Goal: Information Seeking & Learning: Learn about a topic

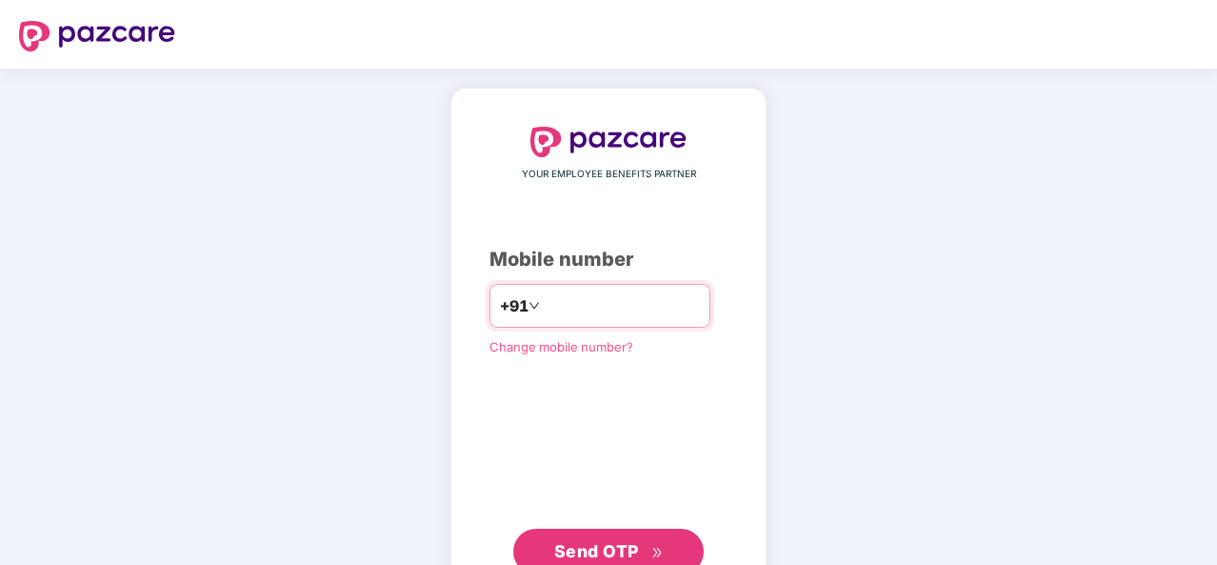
type input "**********"
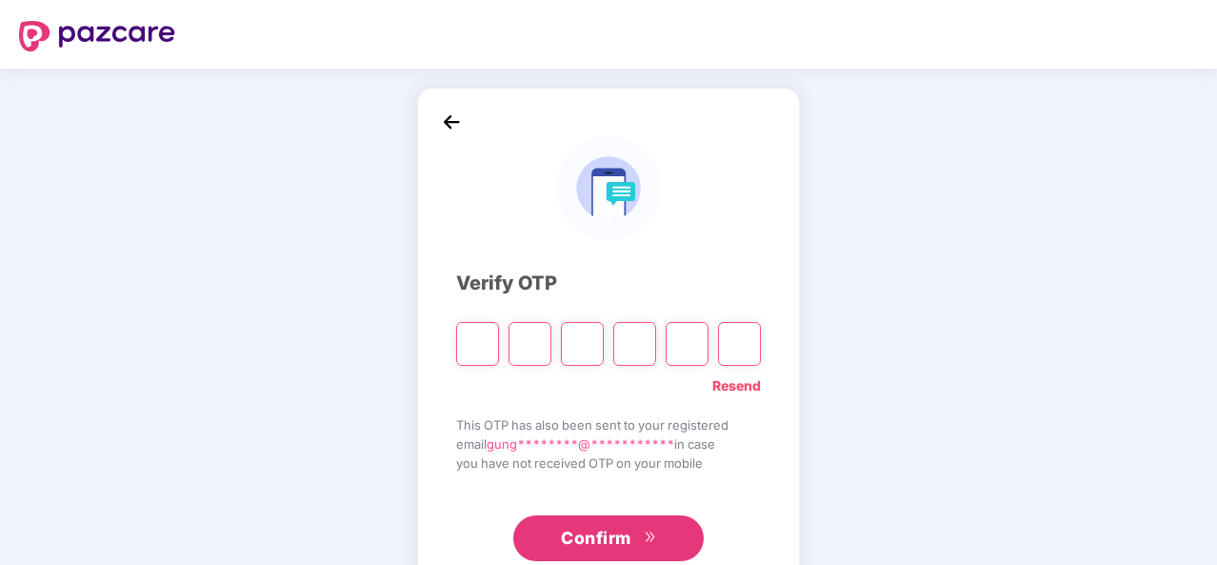
type input "*"
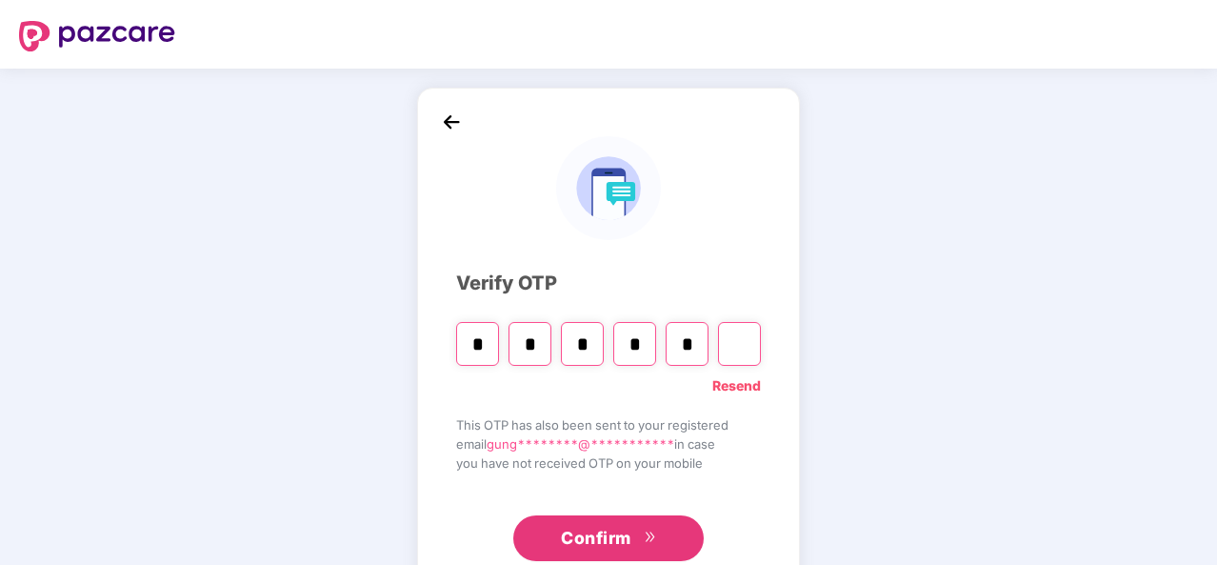
type input "*"
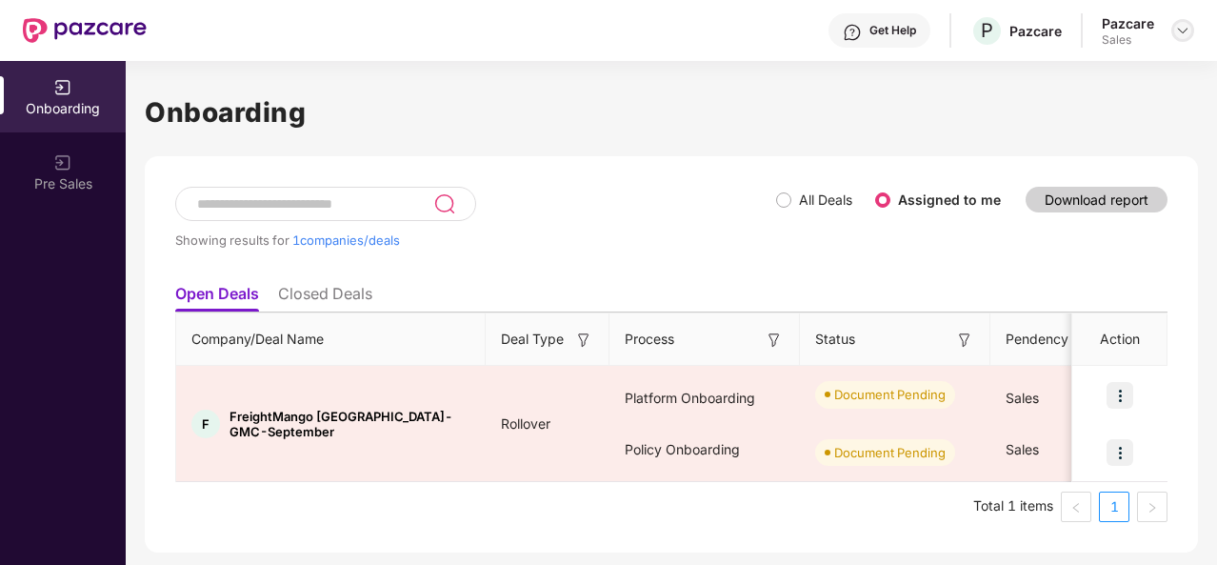
click at [1187, 31] on img at bounding box center [1182, 30] width 15 height 15
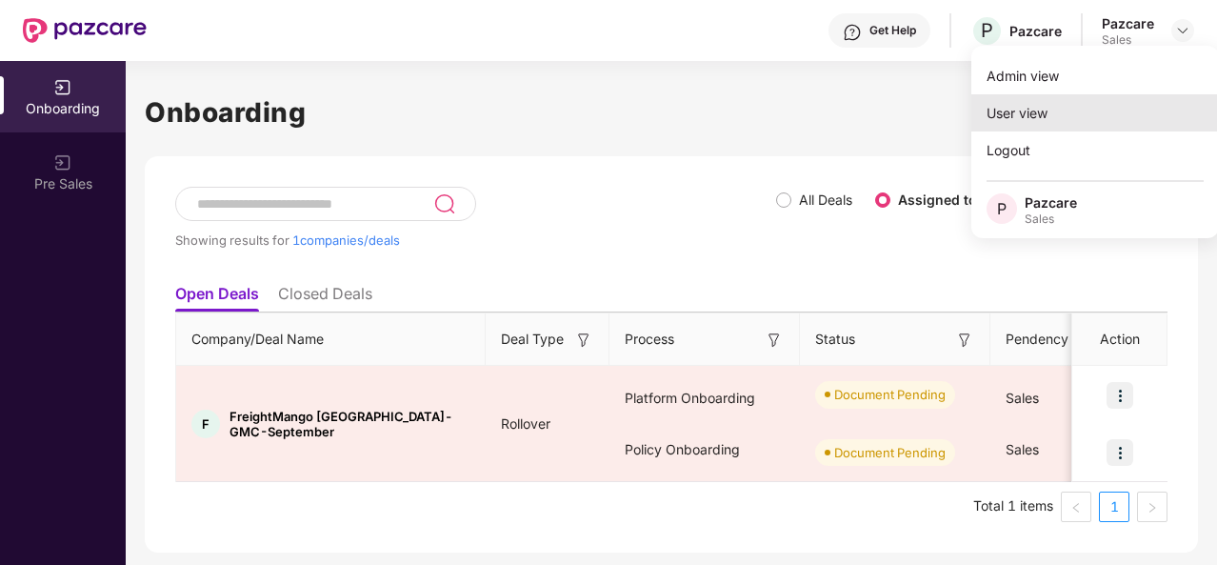
click at [1069, 121] on div "User view" at bounding box center [1095, 112] width 248 height 37
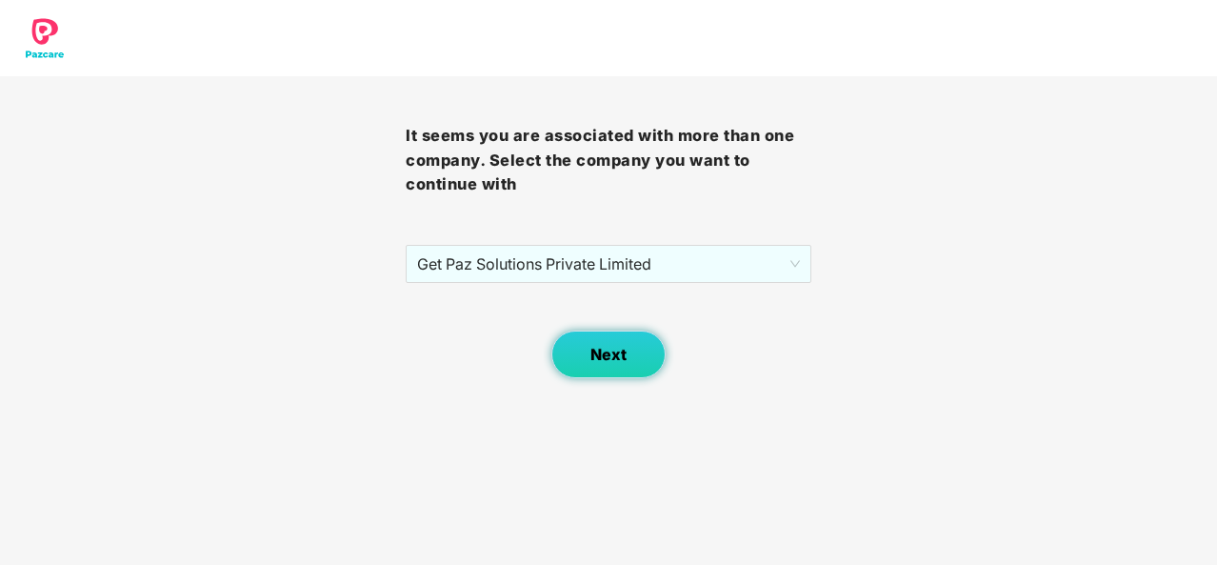
click at [585, 351] on button "Next" at bounding box center [608, 354] width 114 height 48
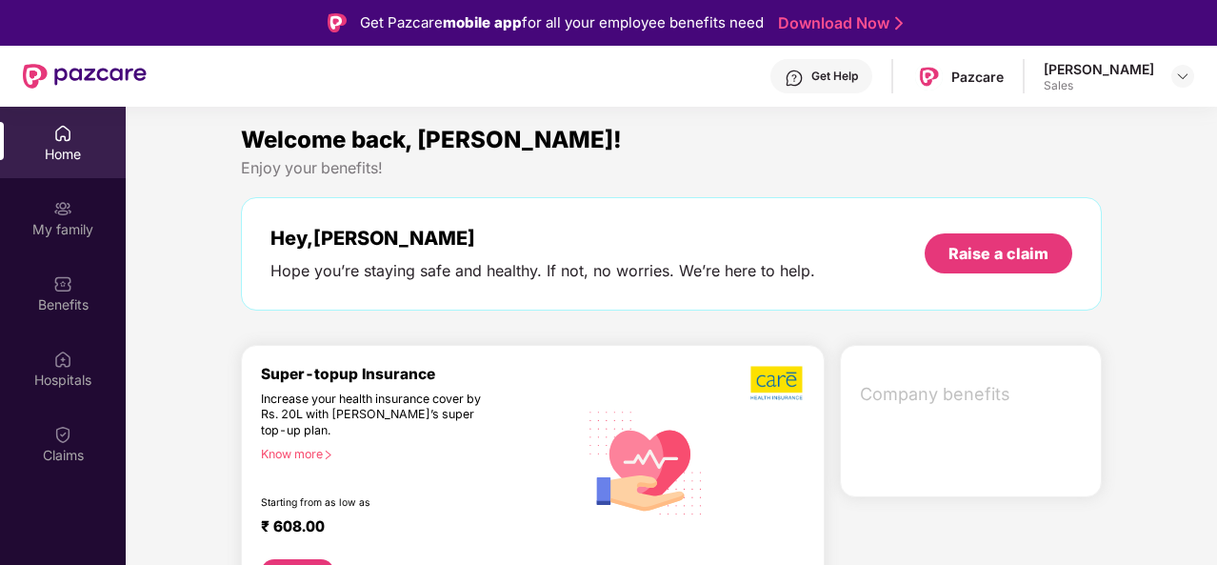
scroll to position [1, 0]
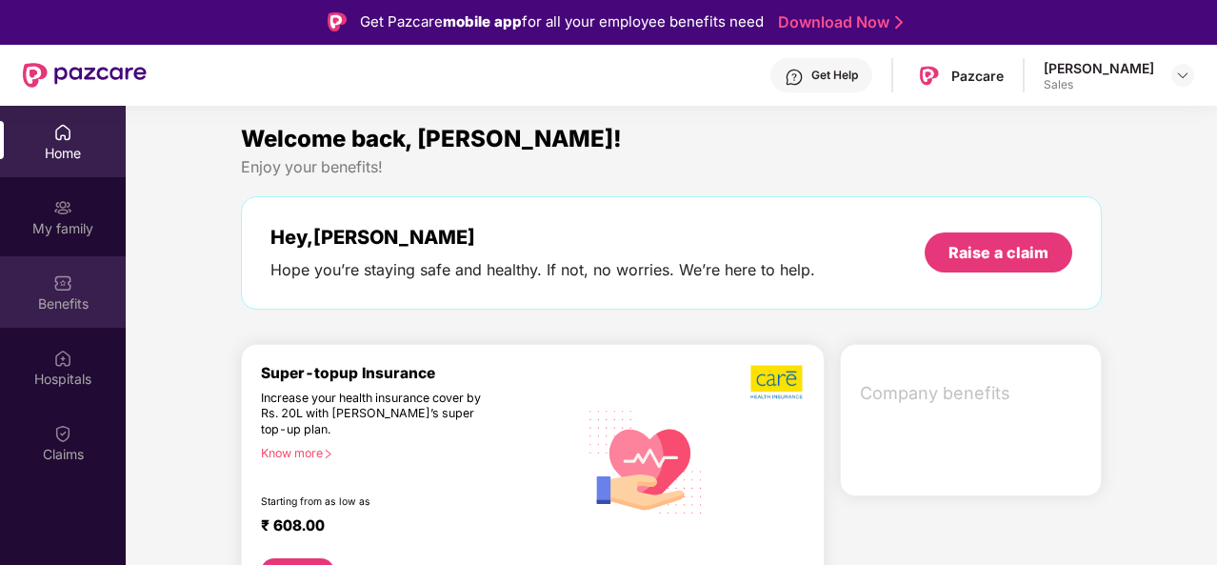
click at [72, 276] on div "Benefits" at bounding box center [63, 291] width 126 height 71
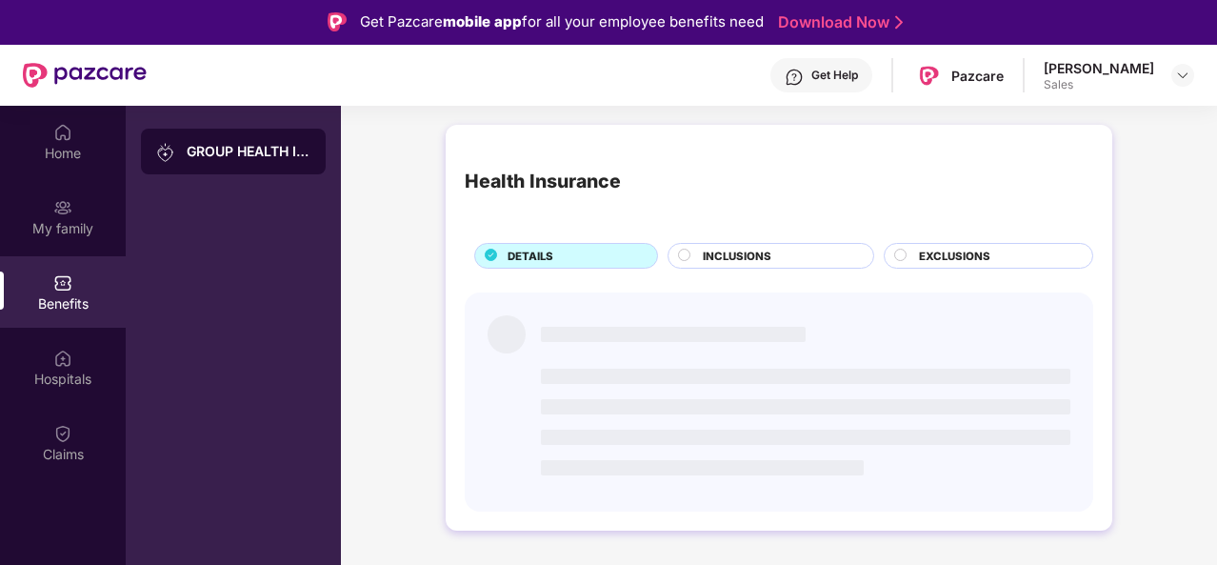
click at [767, 250] on span "INCLUSIONS" at bounding box center [737, 256] width 69 height 17
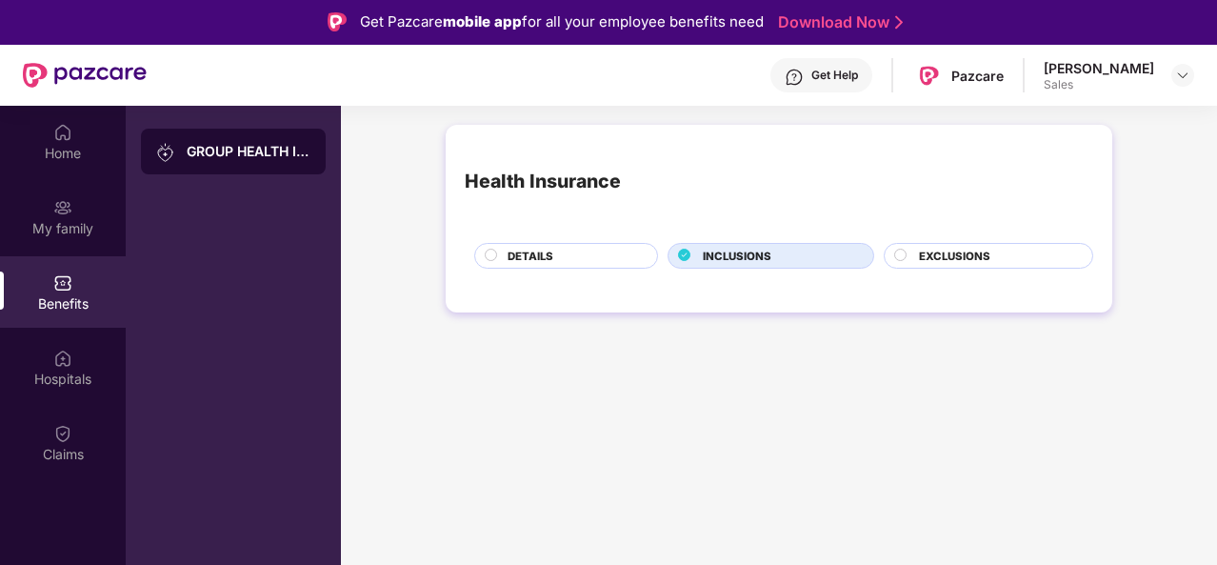
click at [951, 245] on div "EXCLUSIONS" at bounding box center [988, 256] width 209 height 26
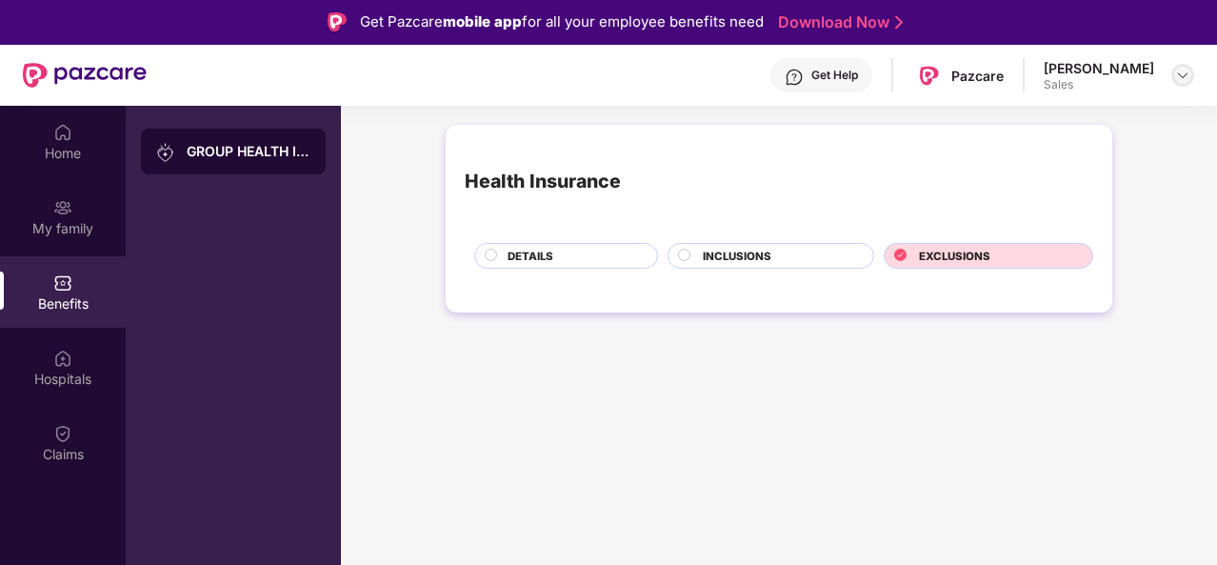
click at [1179, 68] on img at bounding box center [1182, 75] width 15 height 15
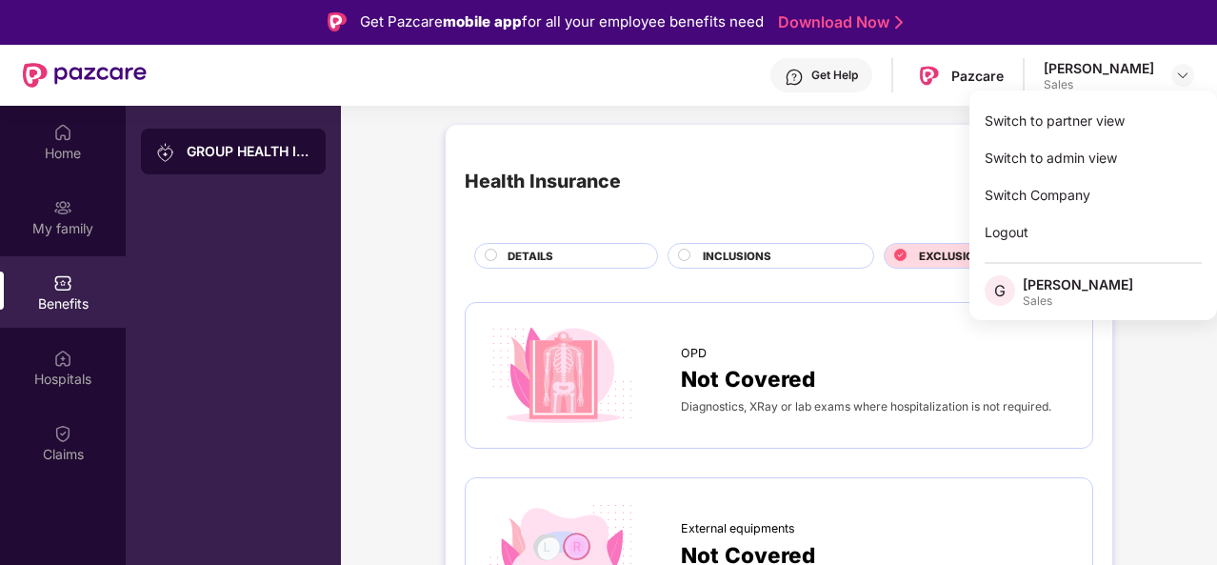
click at [796, 173] on div "Health Insurance" at bounding box center [779, 182] width 628 height 76
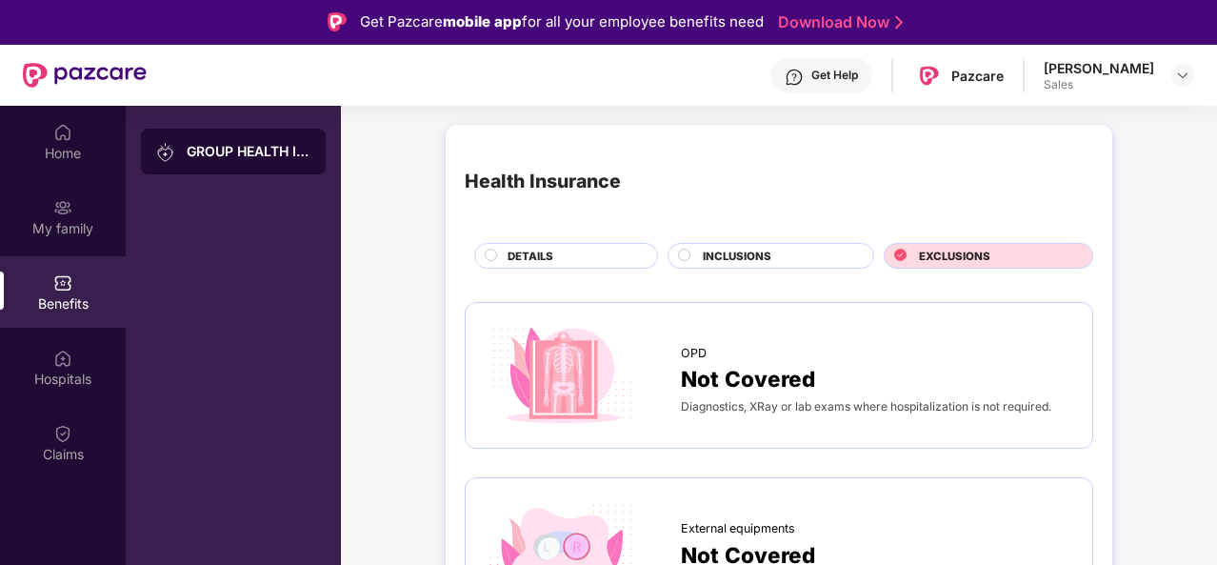
click at [736, 265] on div "INCLUSIONS" at bounding box center [778, 258] width 170 height 20
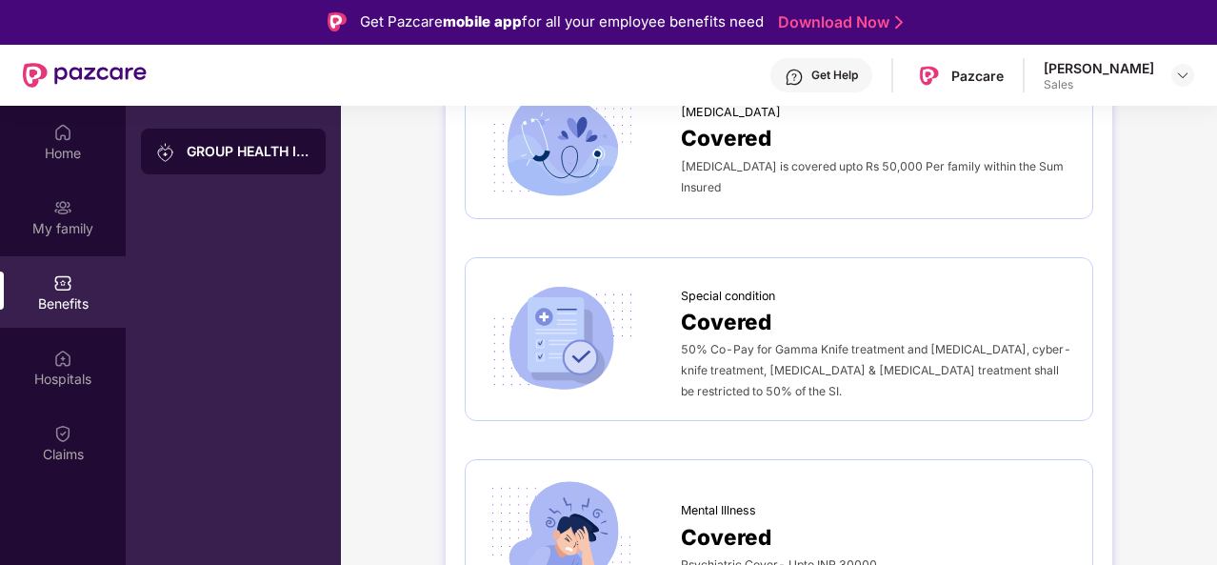
scroll to position [3066, 0]
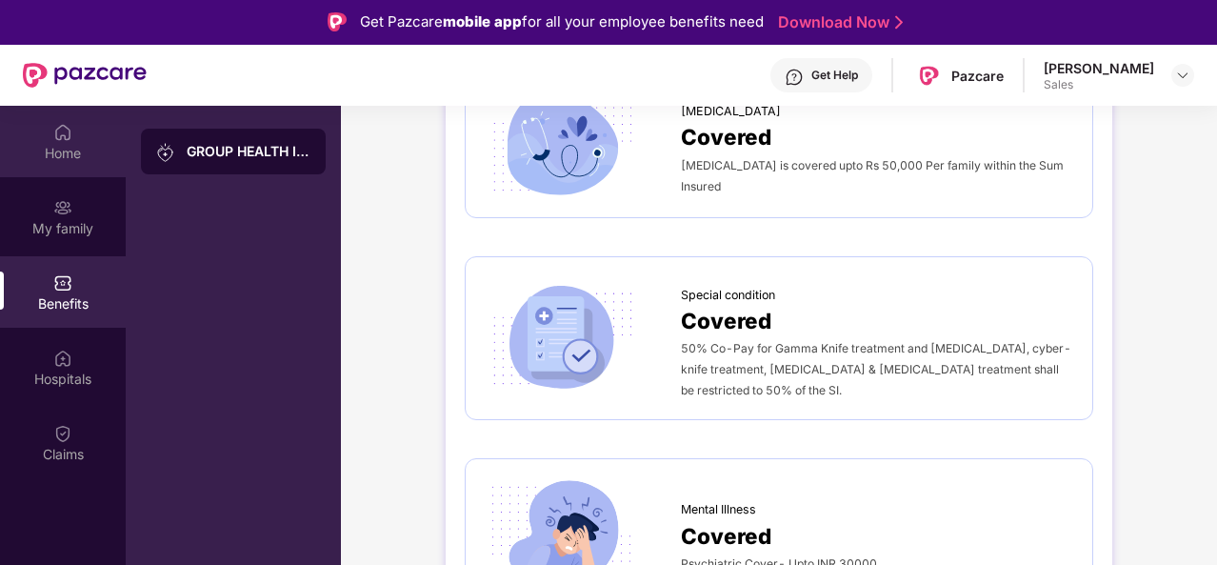
click at [86, 142] on div "Home" at bounding box center [63, 141] width 126 height 71
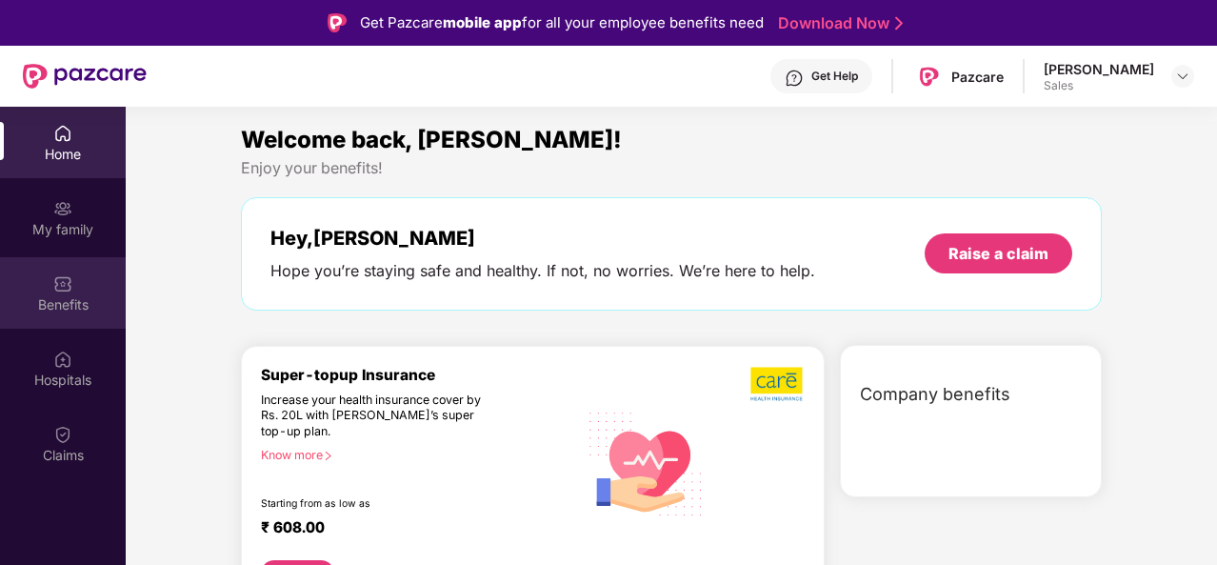
click at [90, 309] on div "Benefits" at bounding box center [63, 304] width 126 height 19
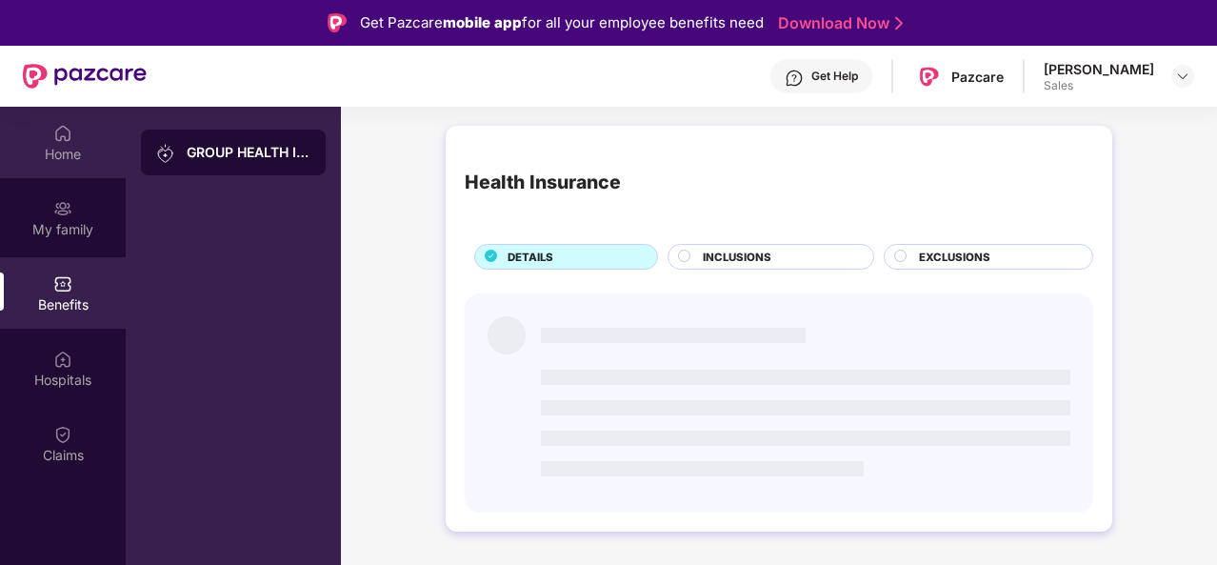
click at [51, 140] on div "Home" at bounding box center [63, 142] width 126 height 71
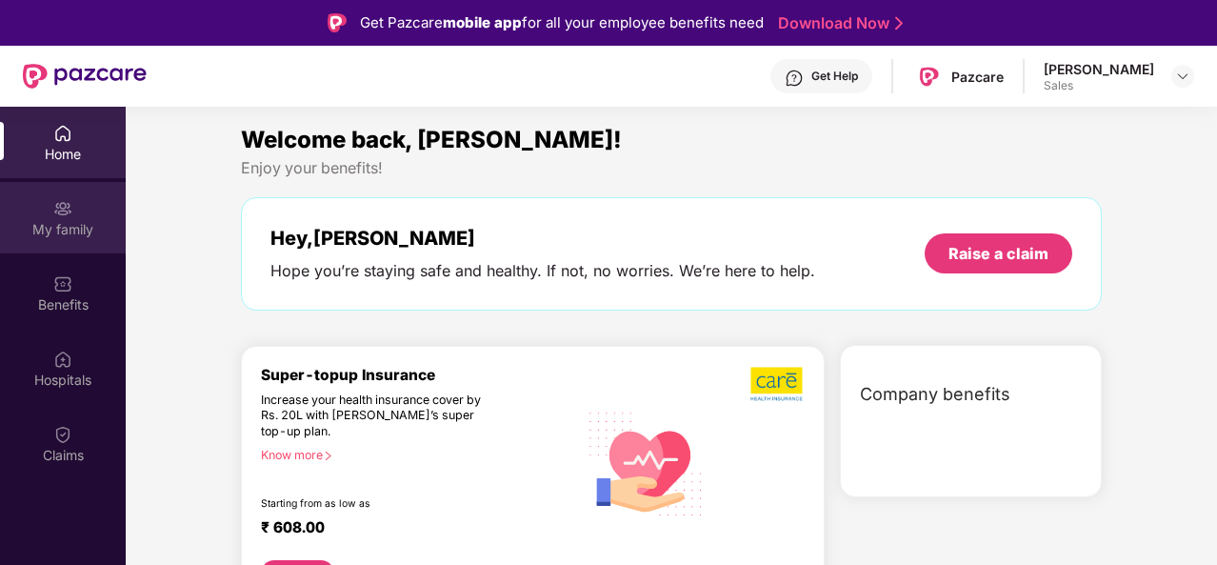
click at [51, 217] on div "My family" at bounding box center [63, 217] width 126 height 71
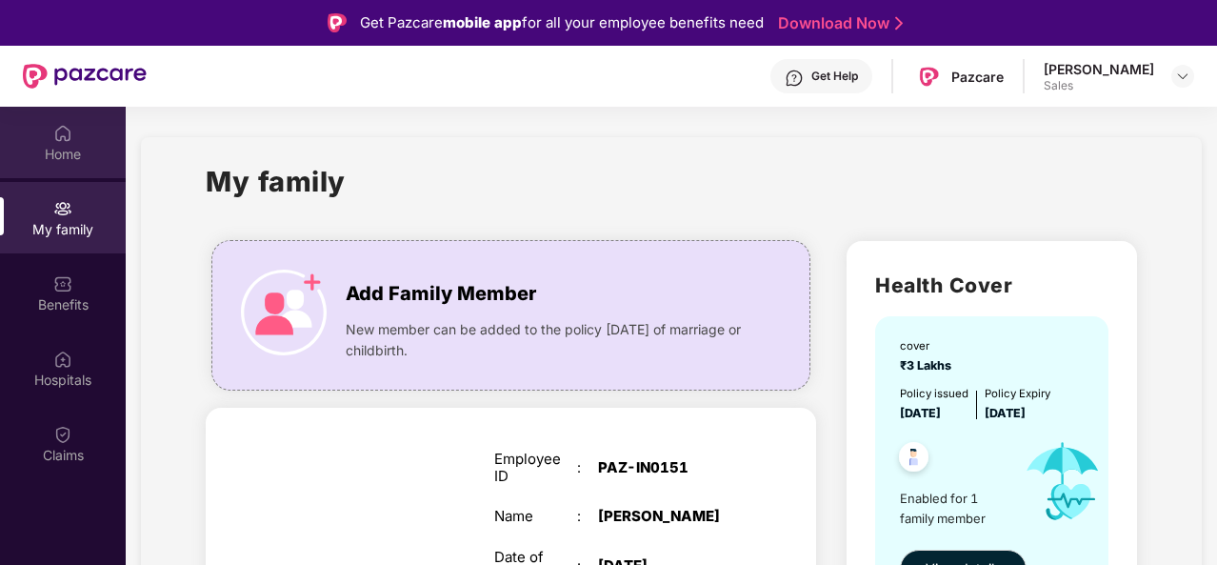
click at [61, 139] on img at bounding box center [62, 133] width 19 height 19
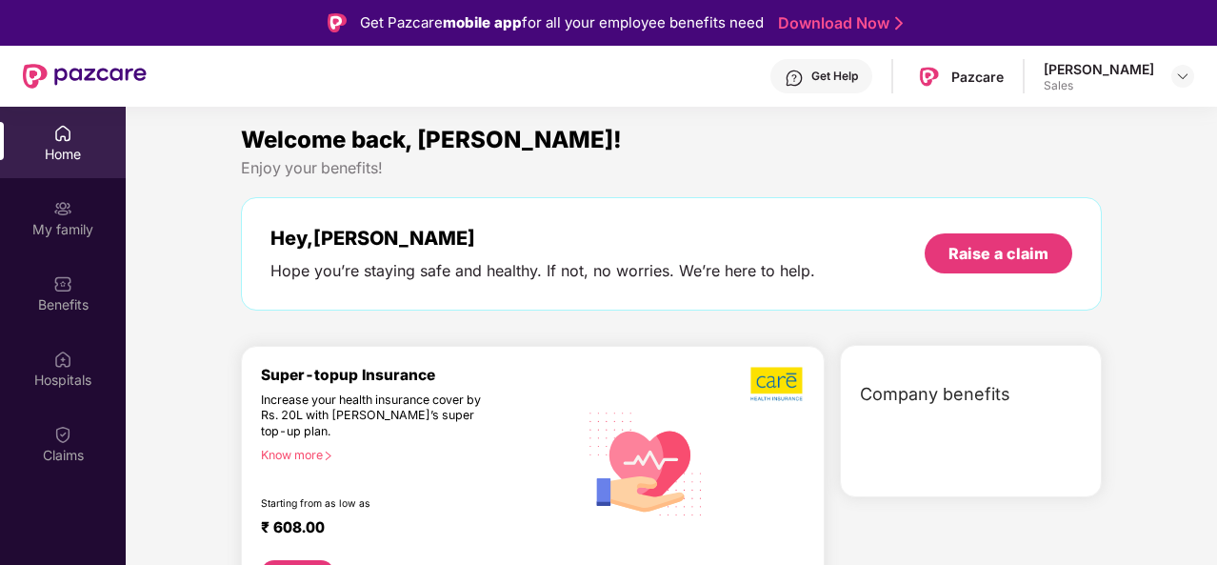
scroll to position [107, 0]
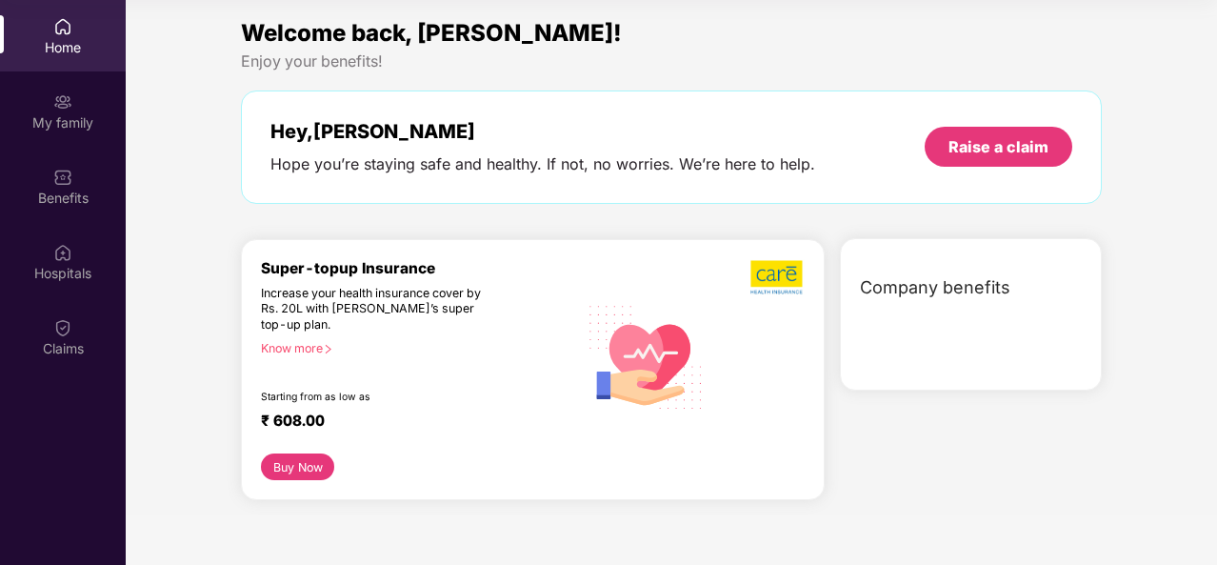
click at [485, 159] on div "Hope you’re staying safe and healthy. If not, no worries. We’re here to help." at bounding box center [542, 164] width 545 height 20
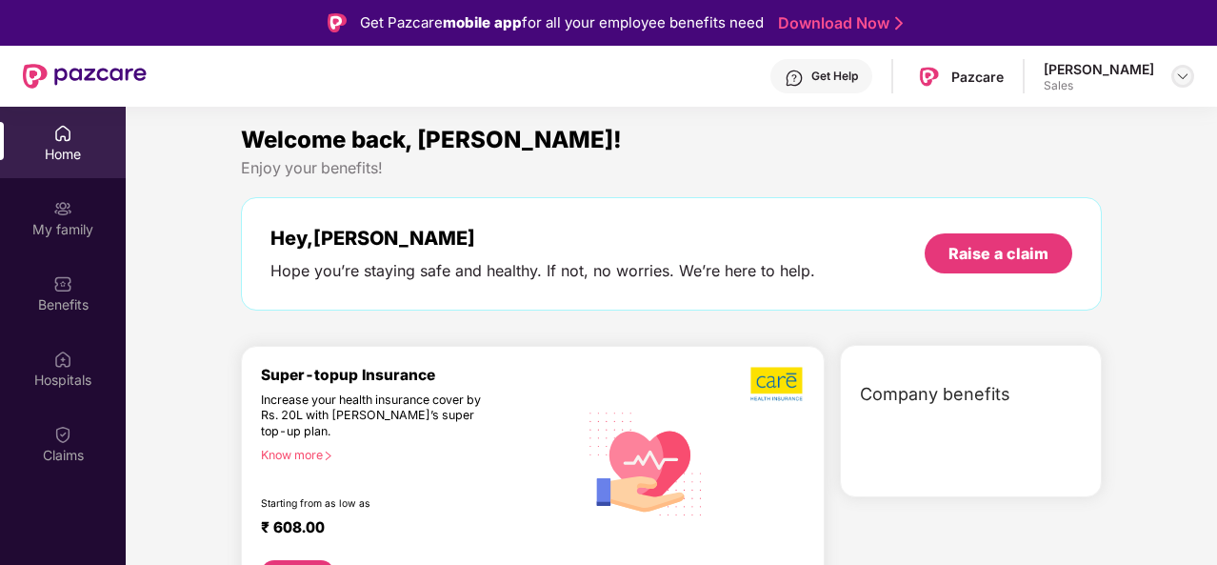
click at [1180, 79] on img at bounding box center [1182, 76] width 15 height 15
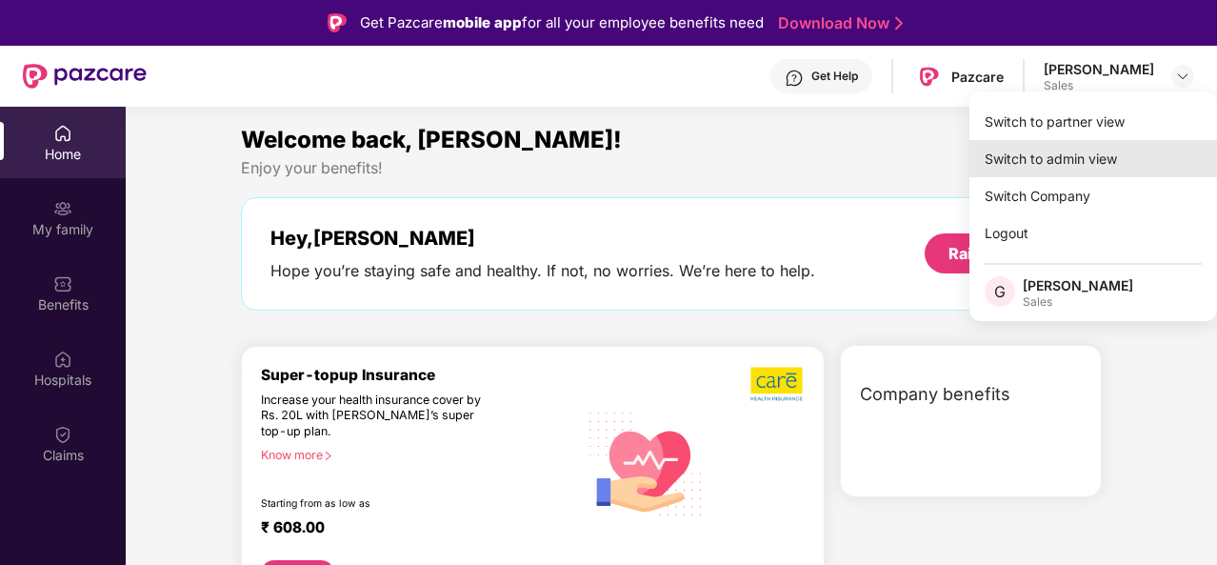
click at [1059, 176] on div "Switch to admin view" at bounding box center [1093, 158] width 248 height 37
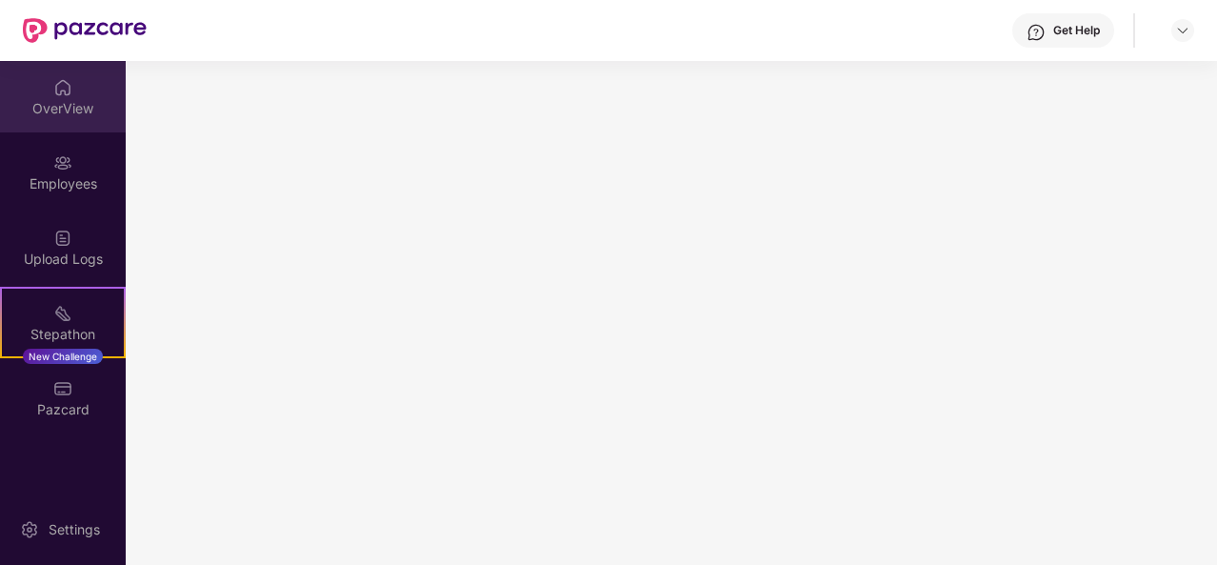
click at [60, 109] on div "OverView" at bounding box center [63, 108] width 126 height 19
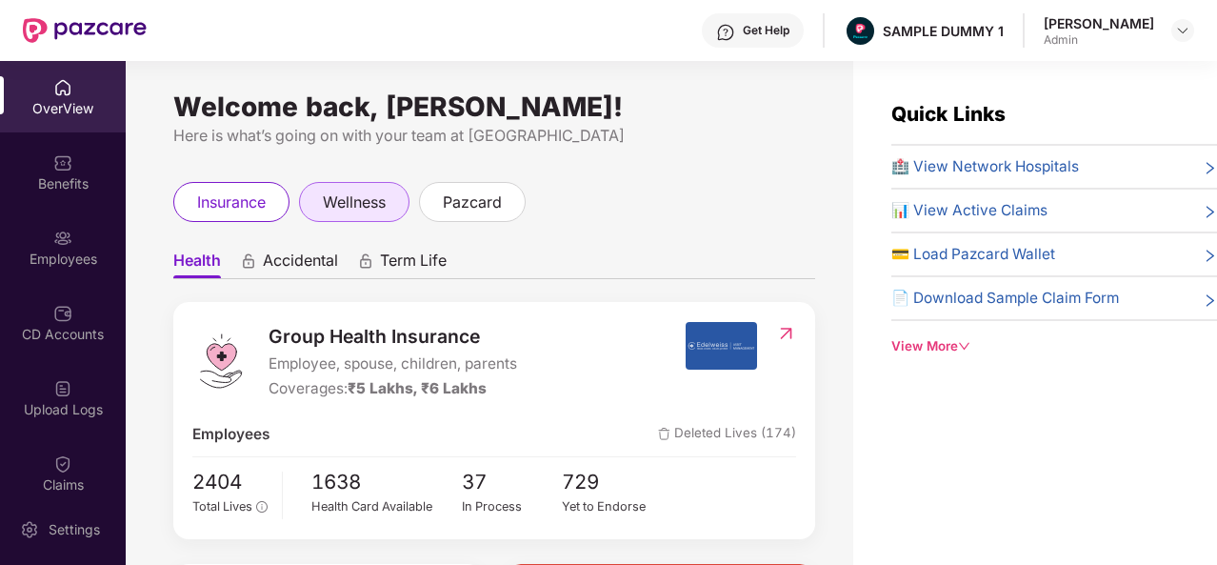
click at [349, 190] on span "wellness" at bounding box center [354, 202] width 63 height 24
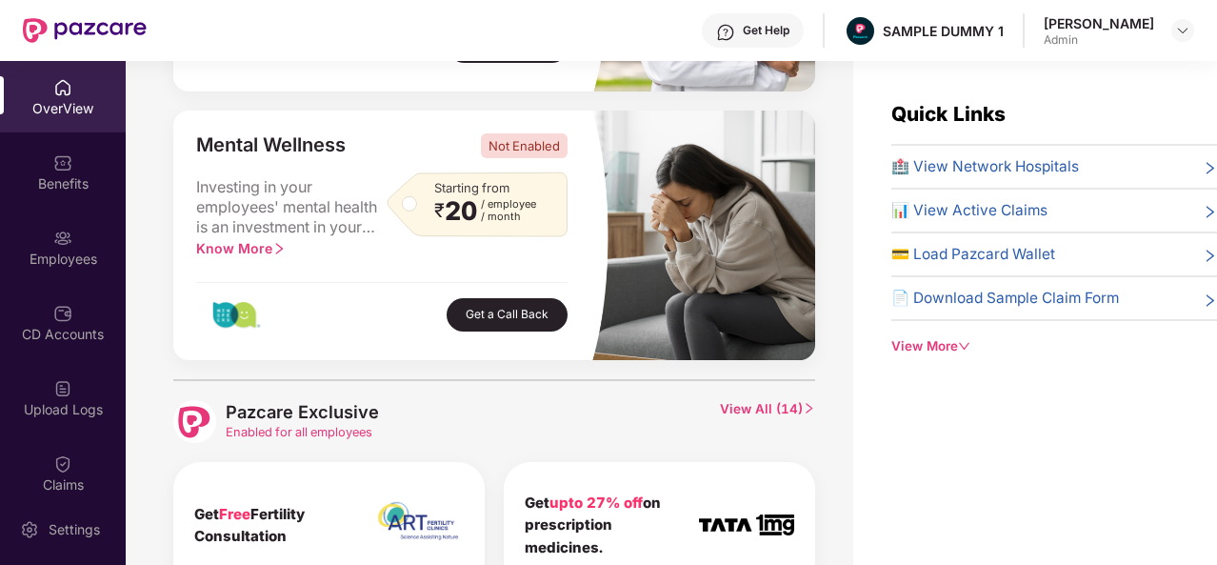
scroll to position [833, 0]
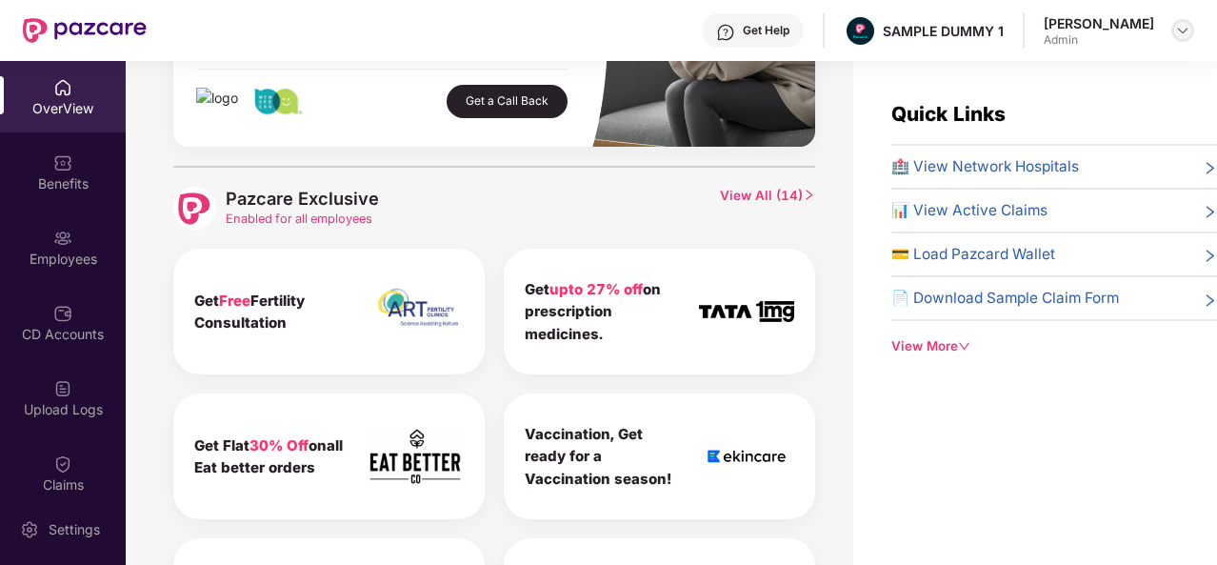
click at [1183, 35] on img at bounding box center [1182, 30] width 15 height 15
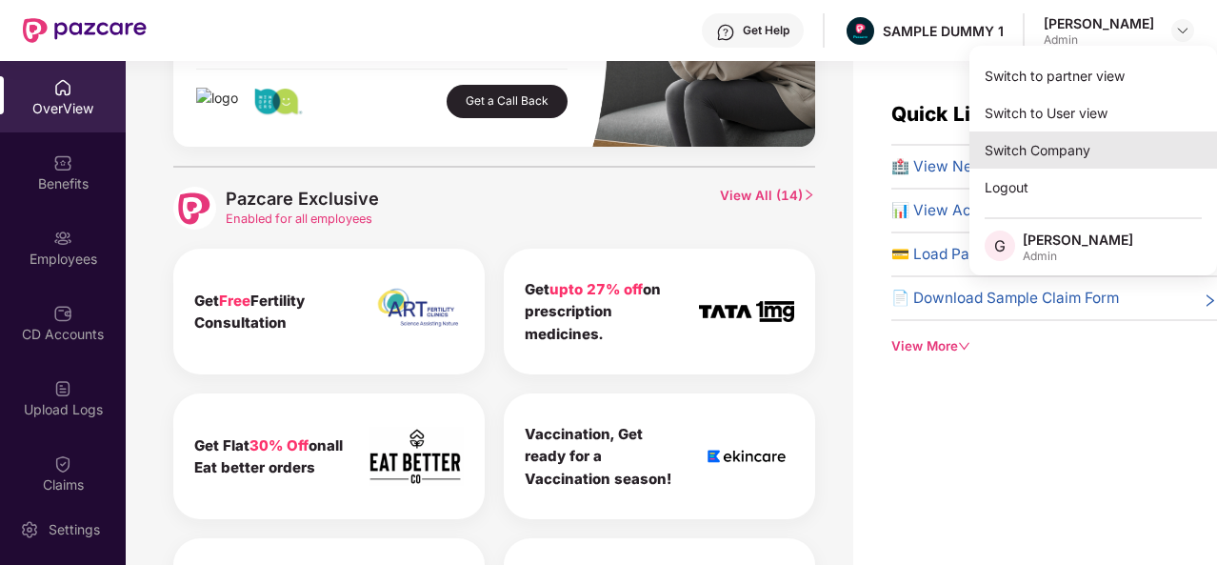
click at [1082, 131] on div "Switch Company" at bounding box center [1093, 149] width 248 height 37
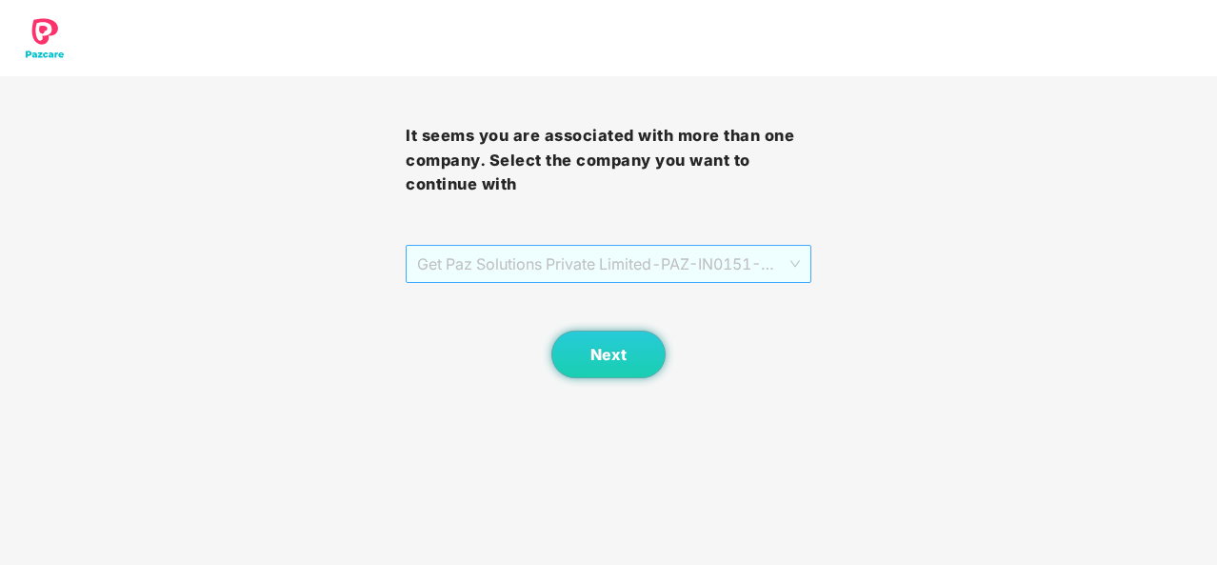
click at [702, 256] on span "Get Paz Solutions Private Limited - PAZ-IN0151 - EMPLOYEE" at bounding box center [608, 264] width 383 height 36
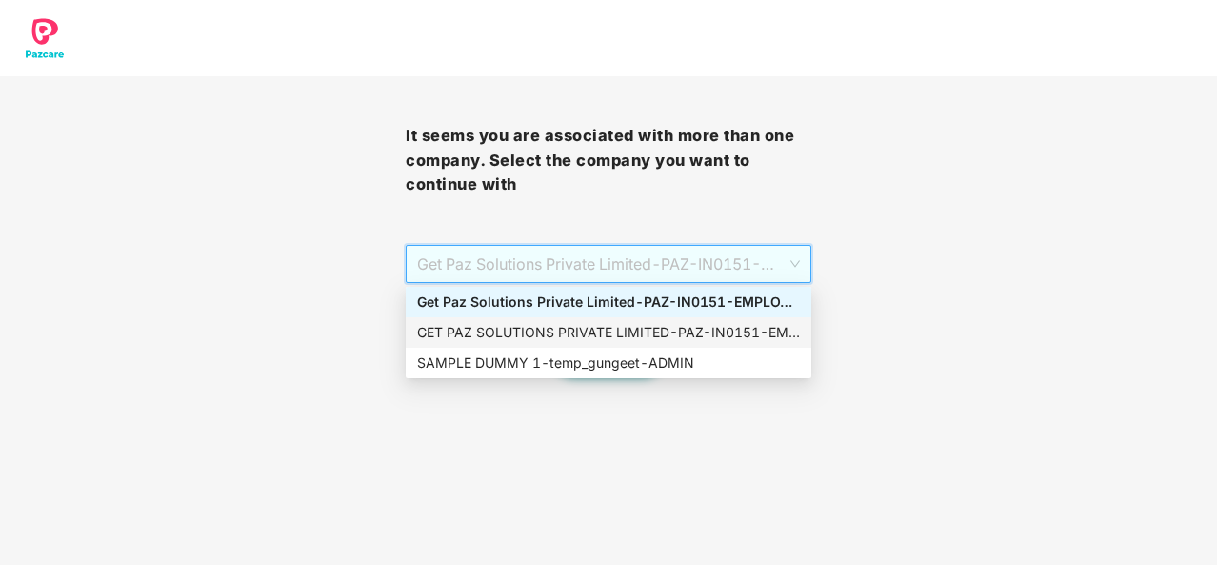
click at [666, 328] on div "GET PAZ SOLUTIONS PRIVATE LIMITED - PAZ-IN0151 - EMPLOYEE" at bounding box center [608, 332] width 383 height 21
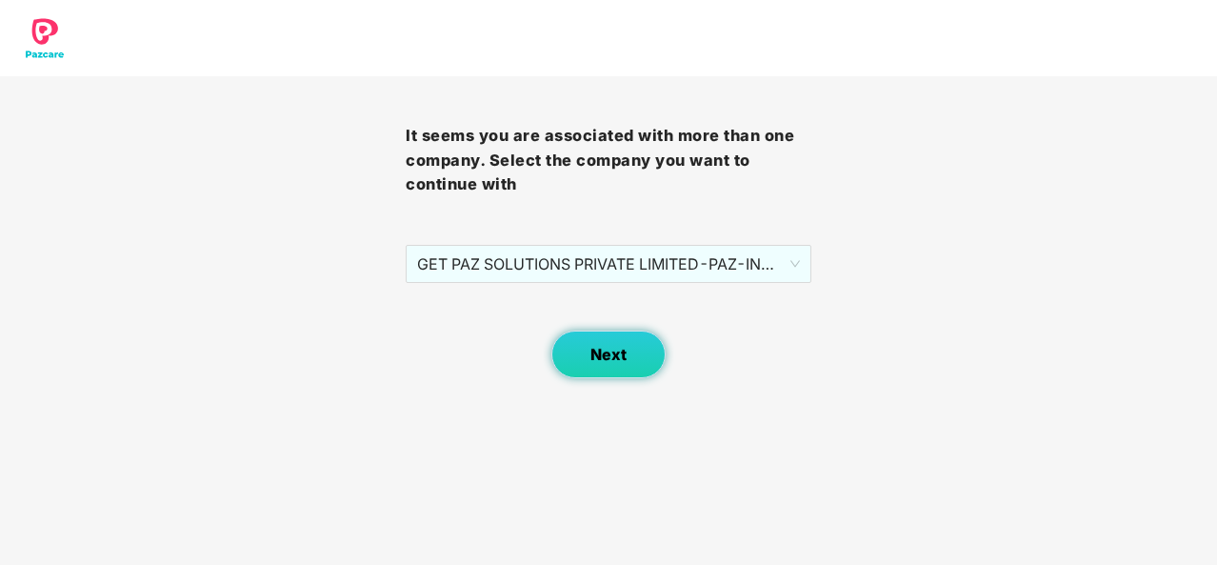
click at [632, 349] on button "Next" at bounding box center [608, 354] width 114 height 48
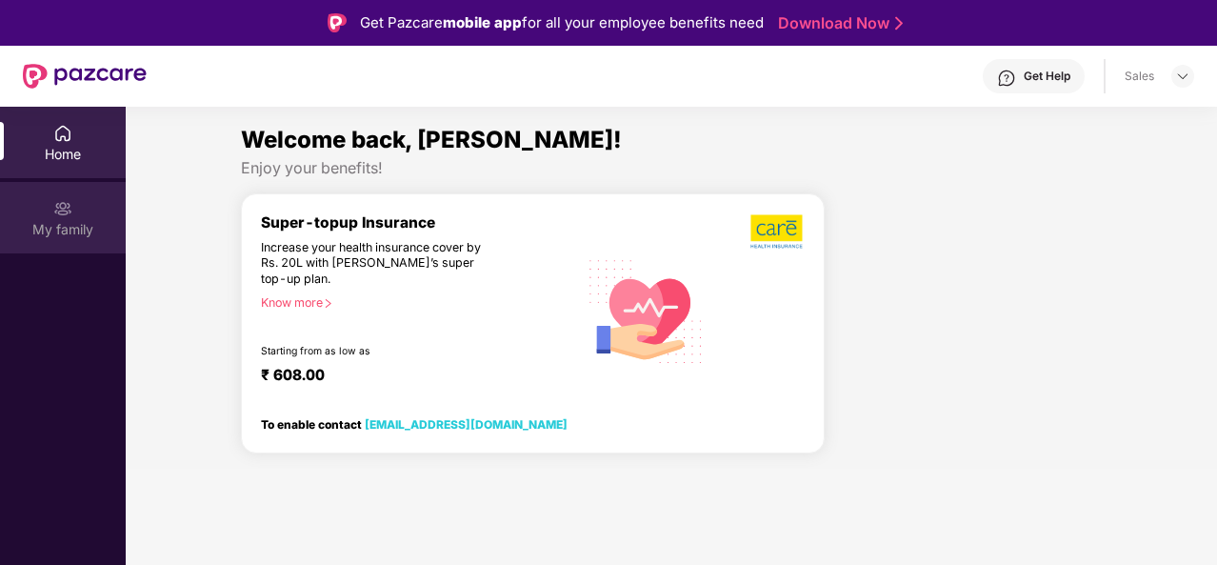
click at [70, 228] on div "My family" at bounding box center [63, 229] width 126 height 19
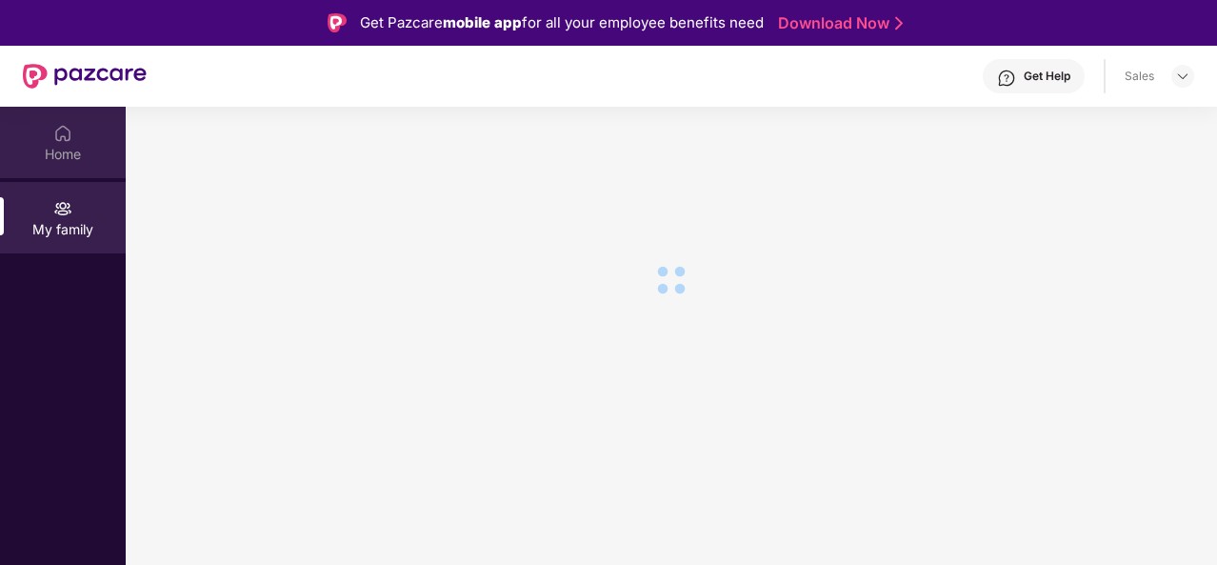
click at [3, 127] on div "Home" at bounding box center [63, 142] width 126 height 71
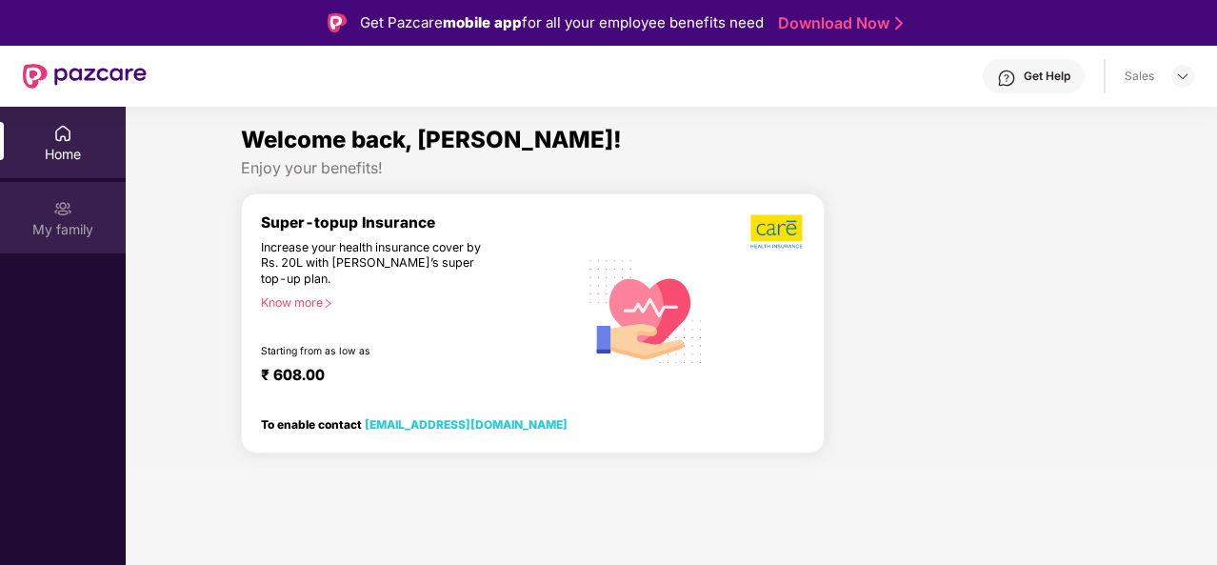
click at [69, 214] on img at bounding box center [62, 208] width 19 height 19
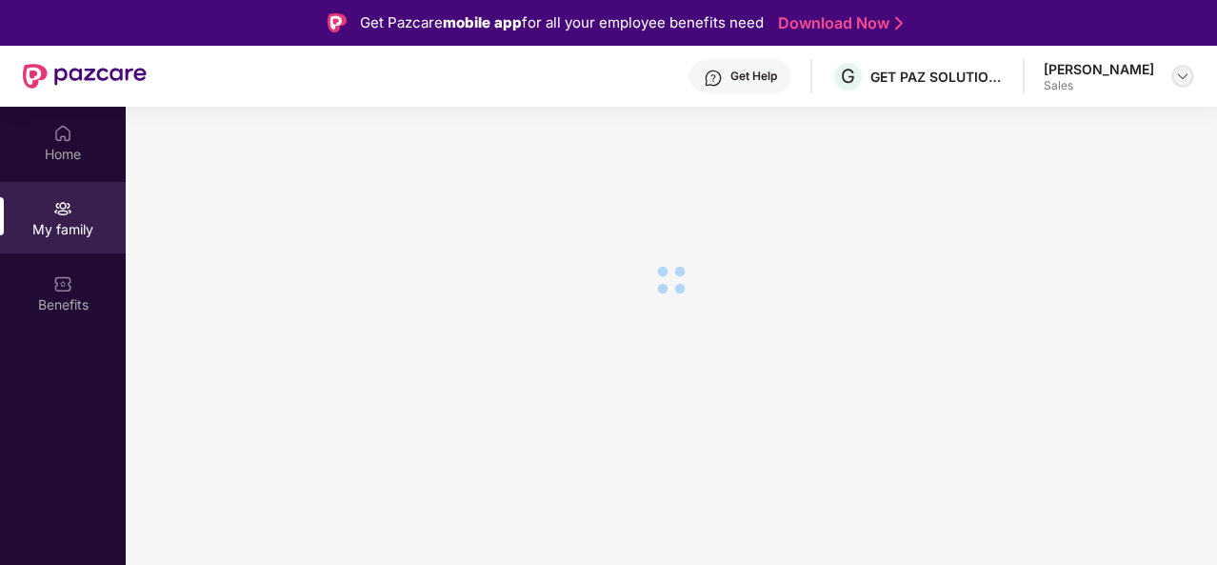
click at [1183, 76] on img at bounding box center [1182, 76] width 15 height 15
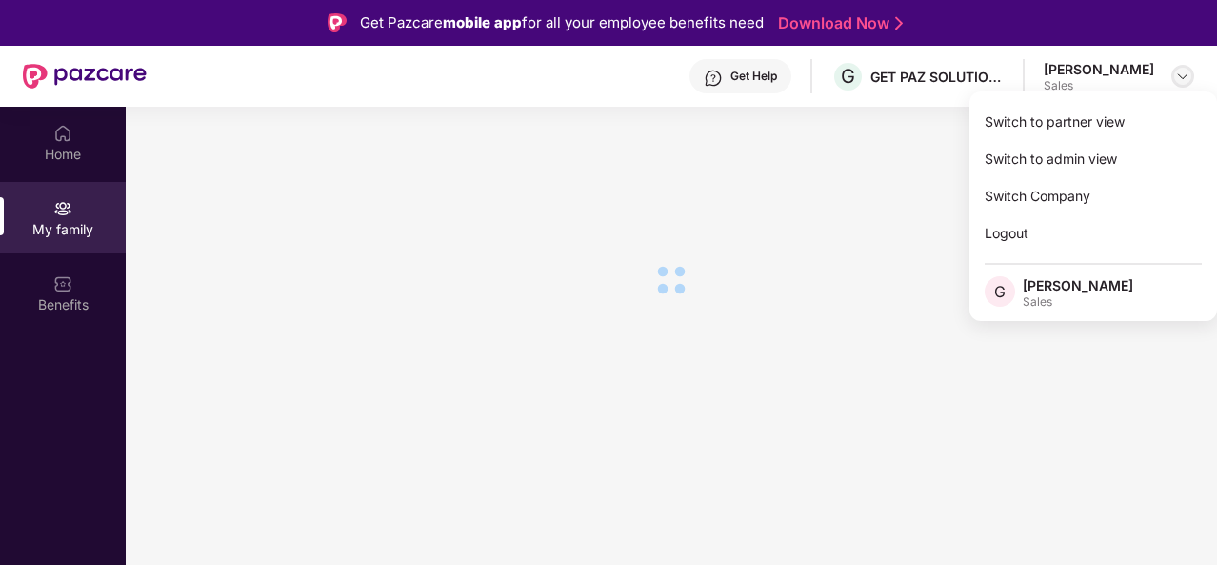
click at [1183, 76] on img at bounding box center [1182, 76] width 15 height 15
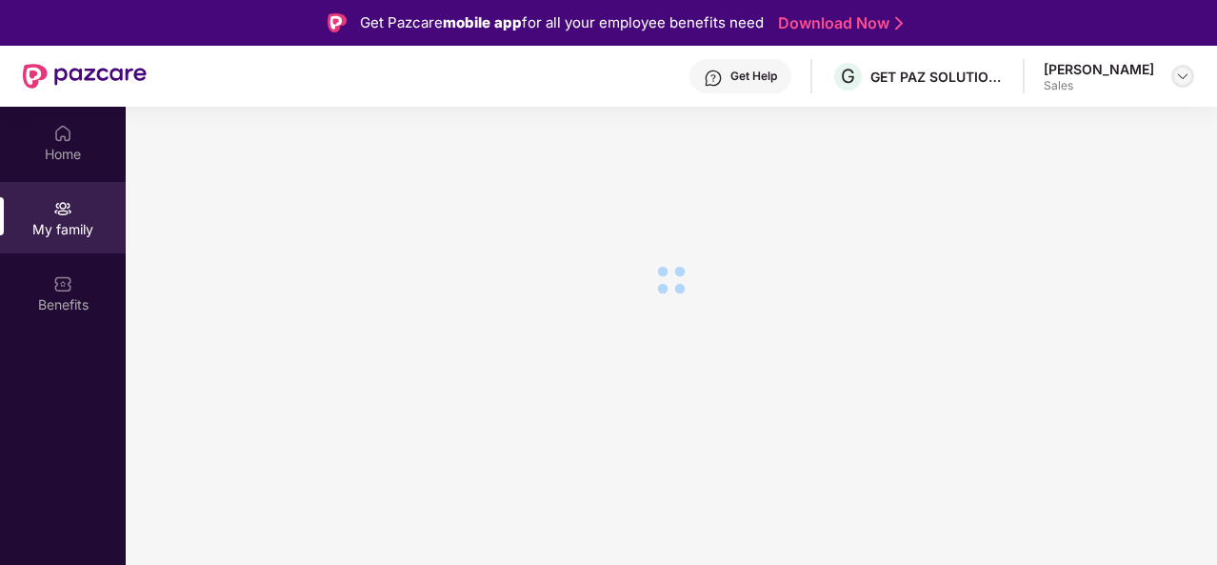
click at [1183, 76] on img at bounding box center [1182, 76] width 15 height 15
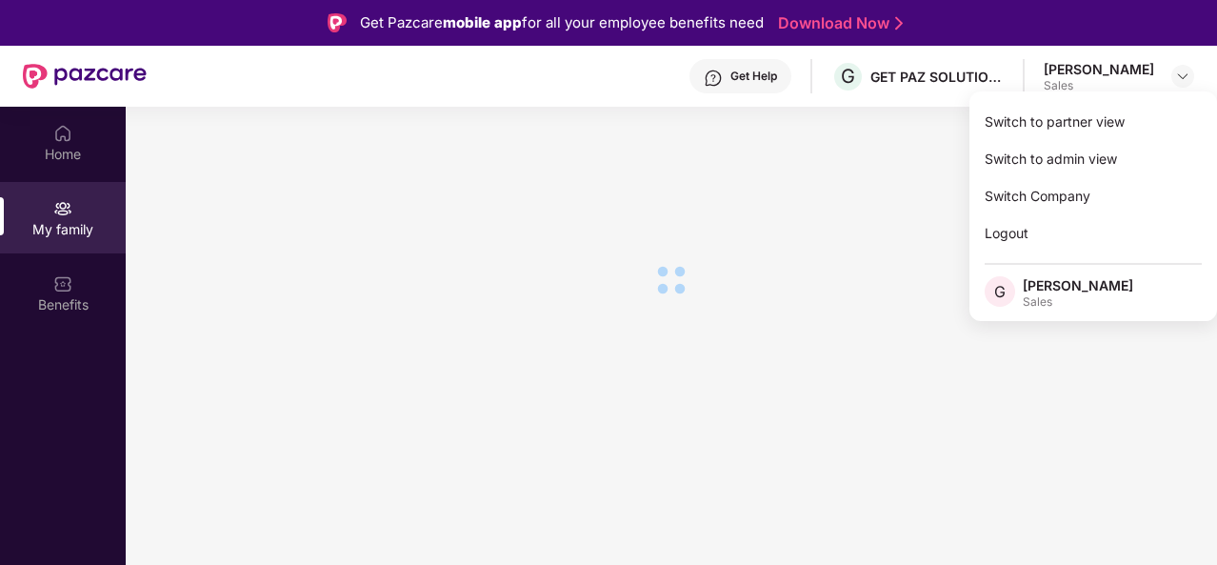
click at [832, 218] on section at bounding box center [671, 389] width 1091 height 565
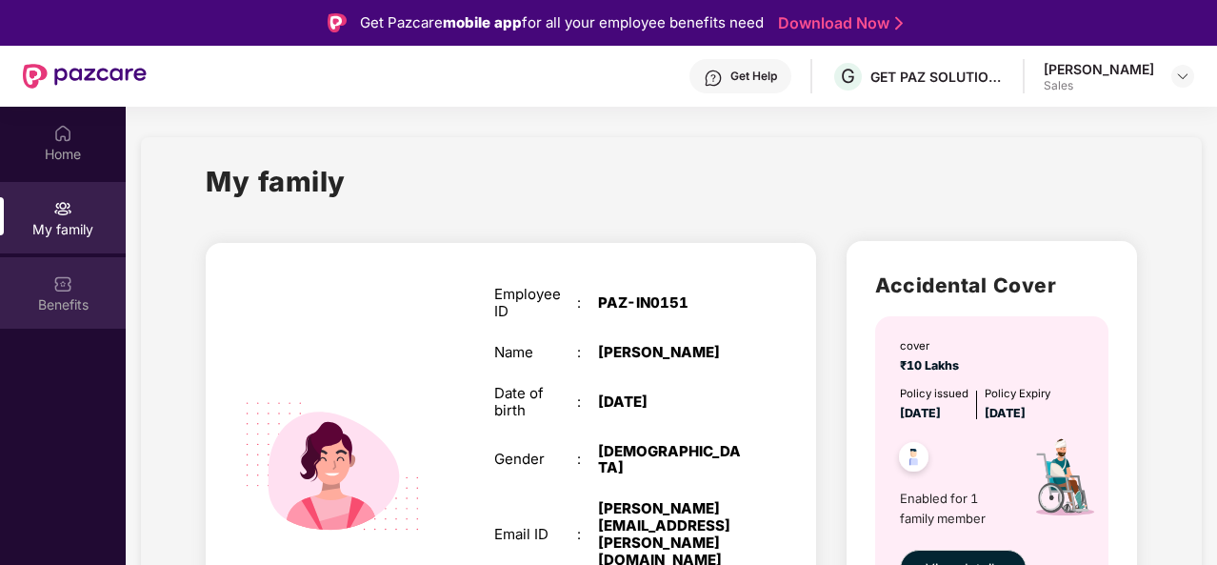
click at [63, 303] on div "Benefits" at bounding box center [63, 304] width 126 height 19
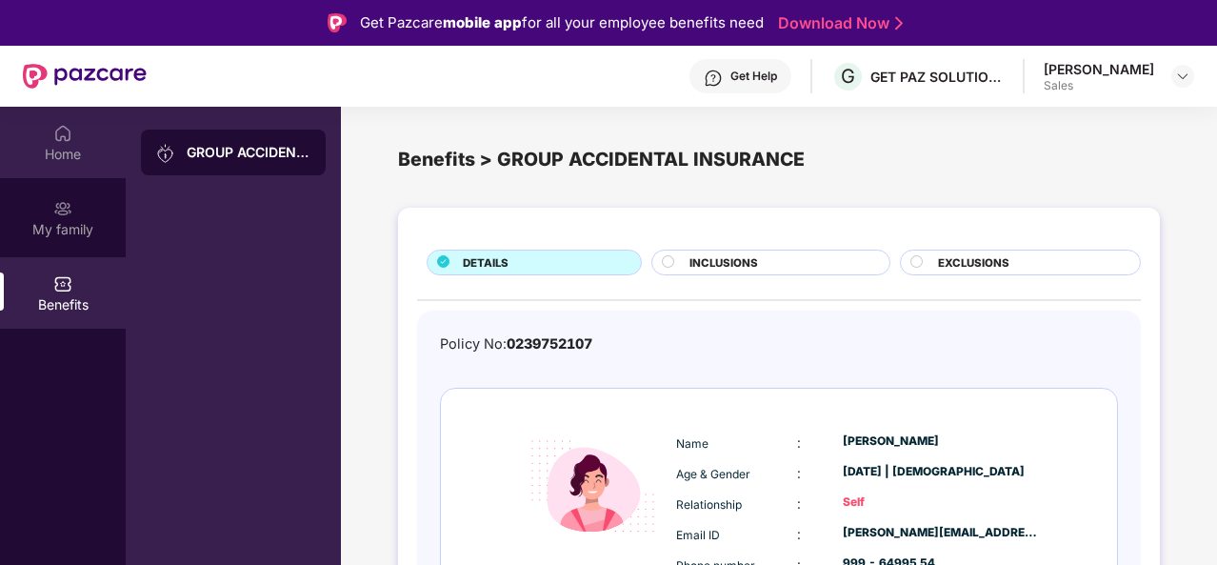
click at [55, 135] on img at bounding box center [62, 133] width 19 height 19
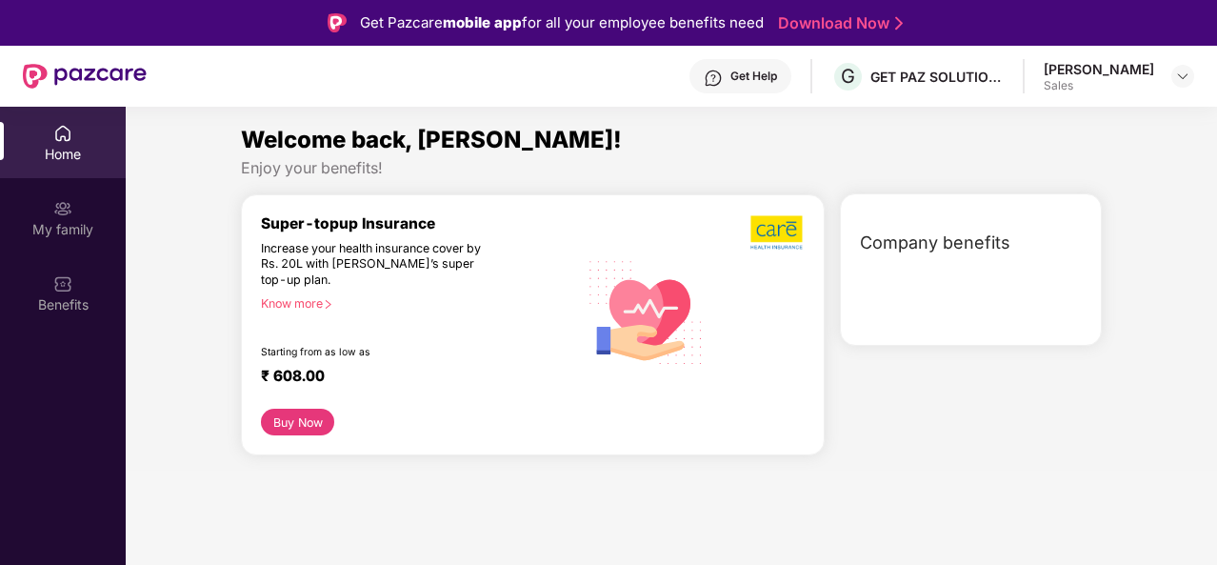
click at [985, 271] on div at bounding box center [974, 279] width 252 height 23
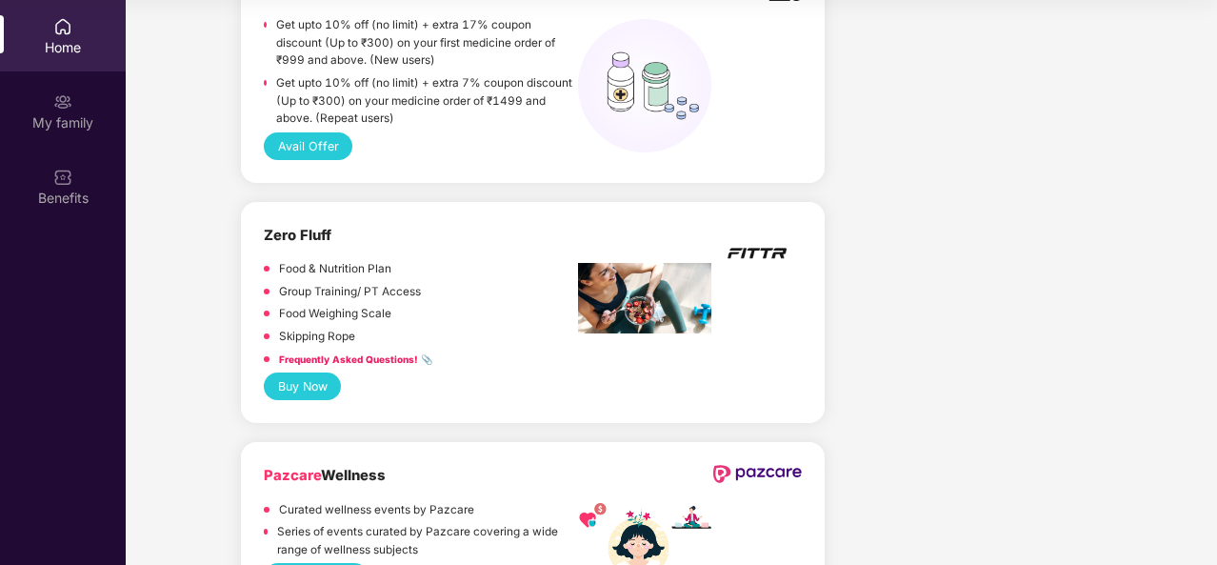
scroll to position [2120, 0]
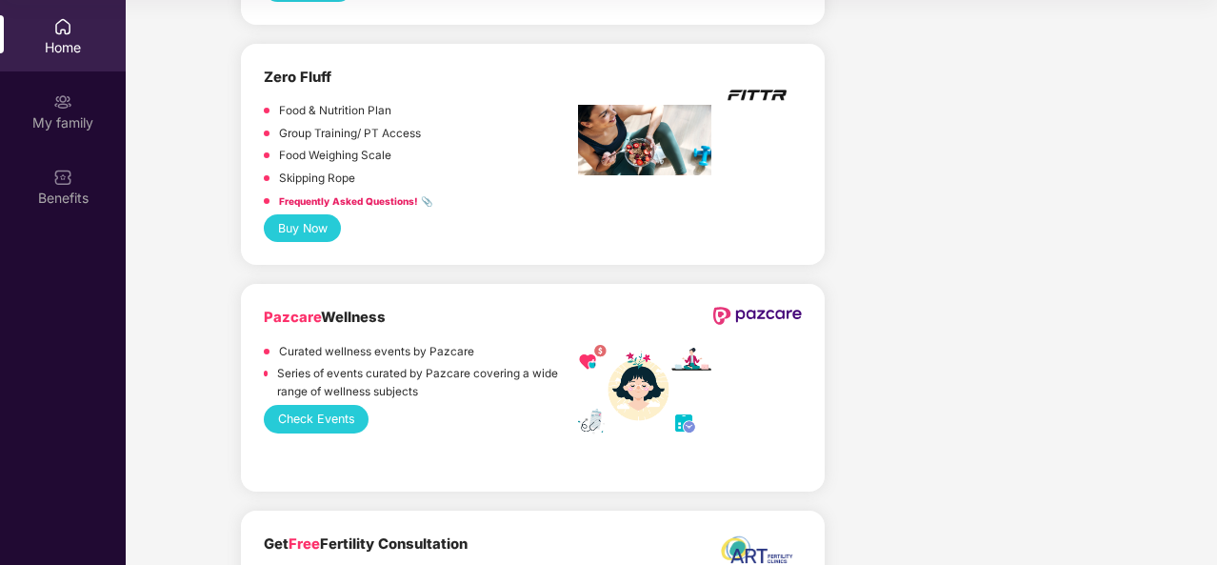
click at [296, 405] on button "Check Events" at bounding box center [316, 419] width 105 height 28
